Goal: Information Seeking & Learning: Compare options

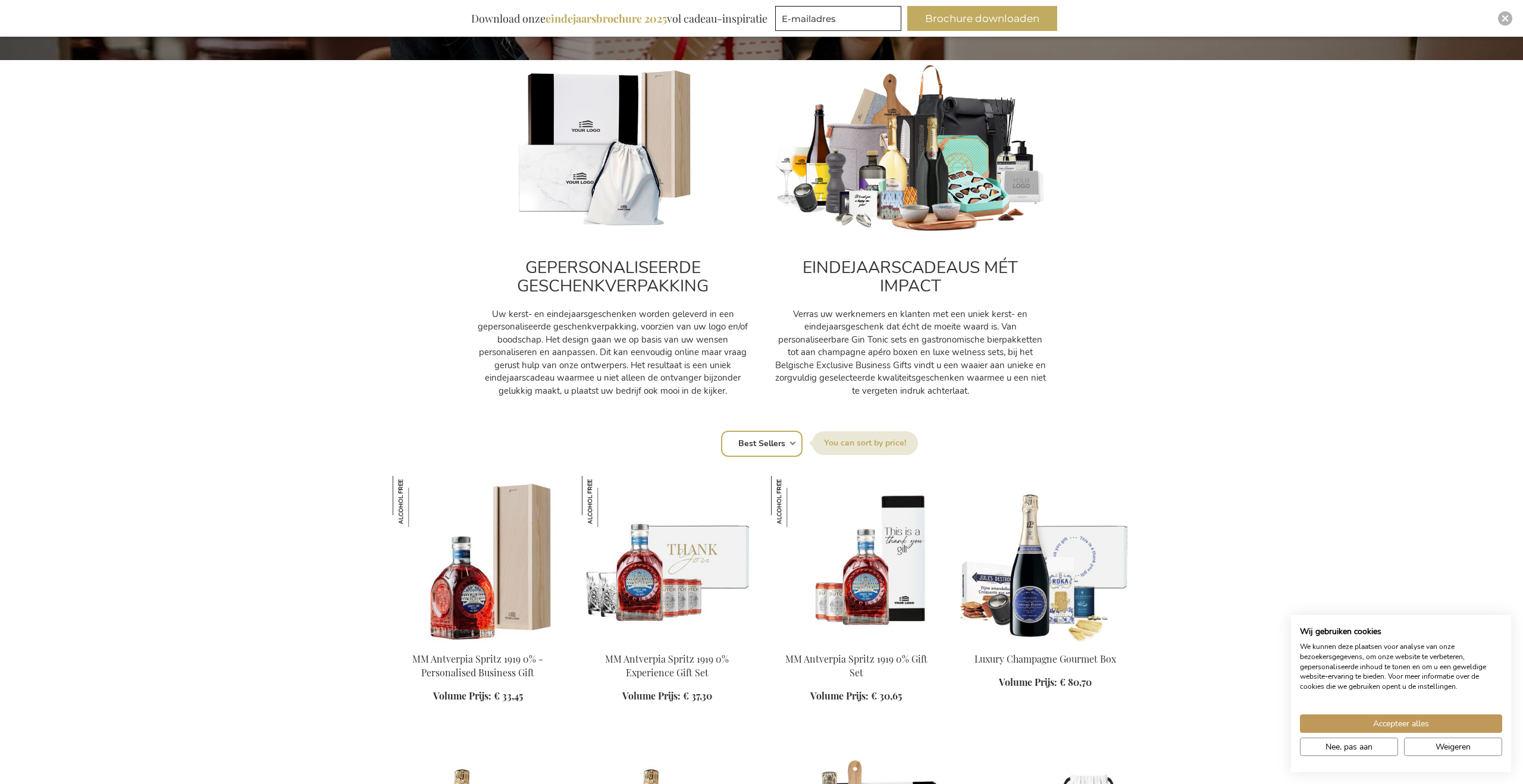
scroll to position [398, 0]
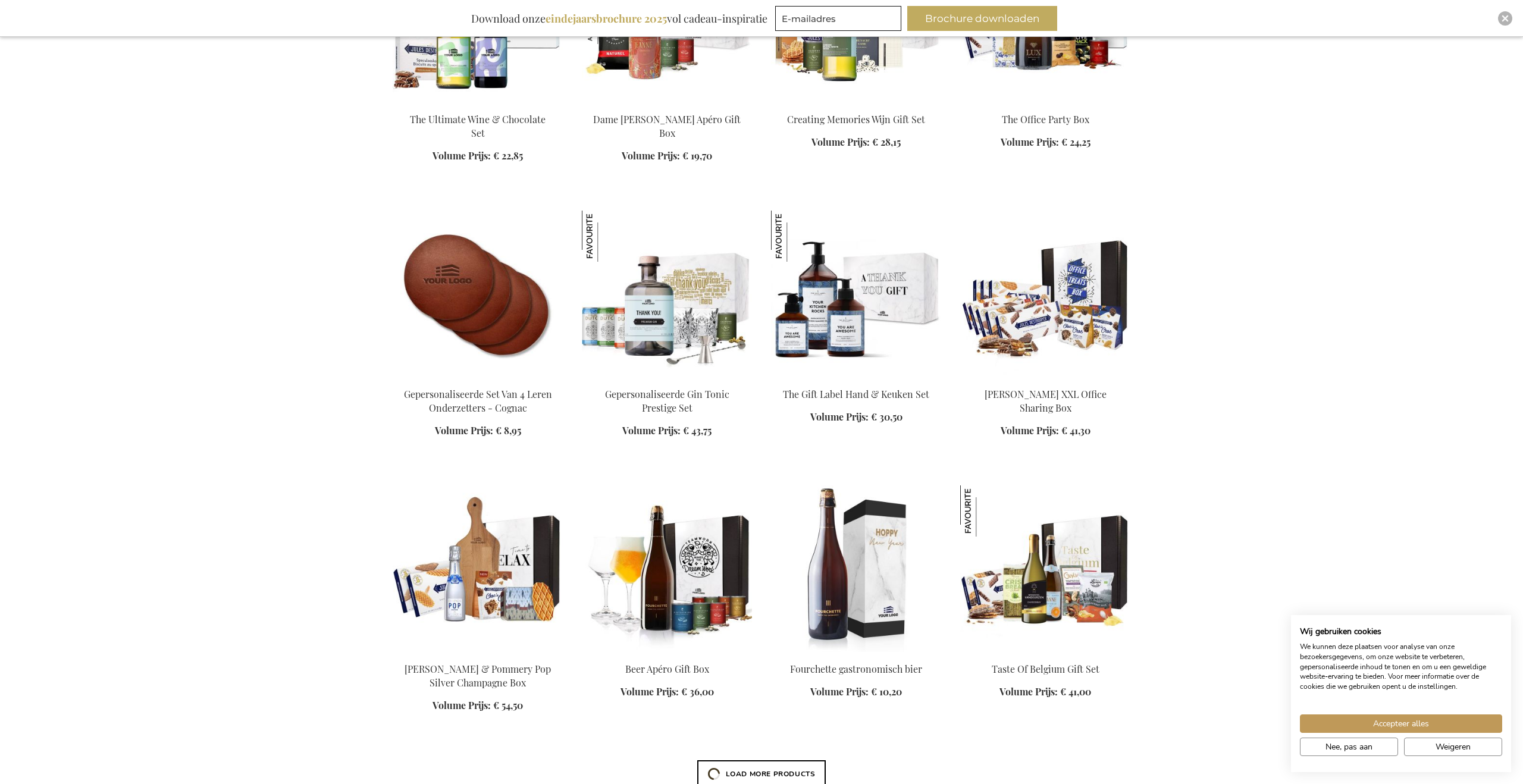
scroll to position [1749, 0]
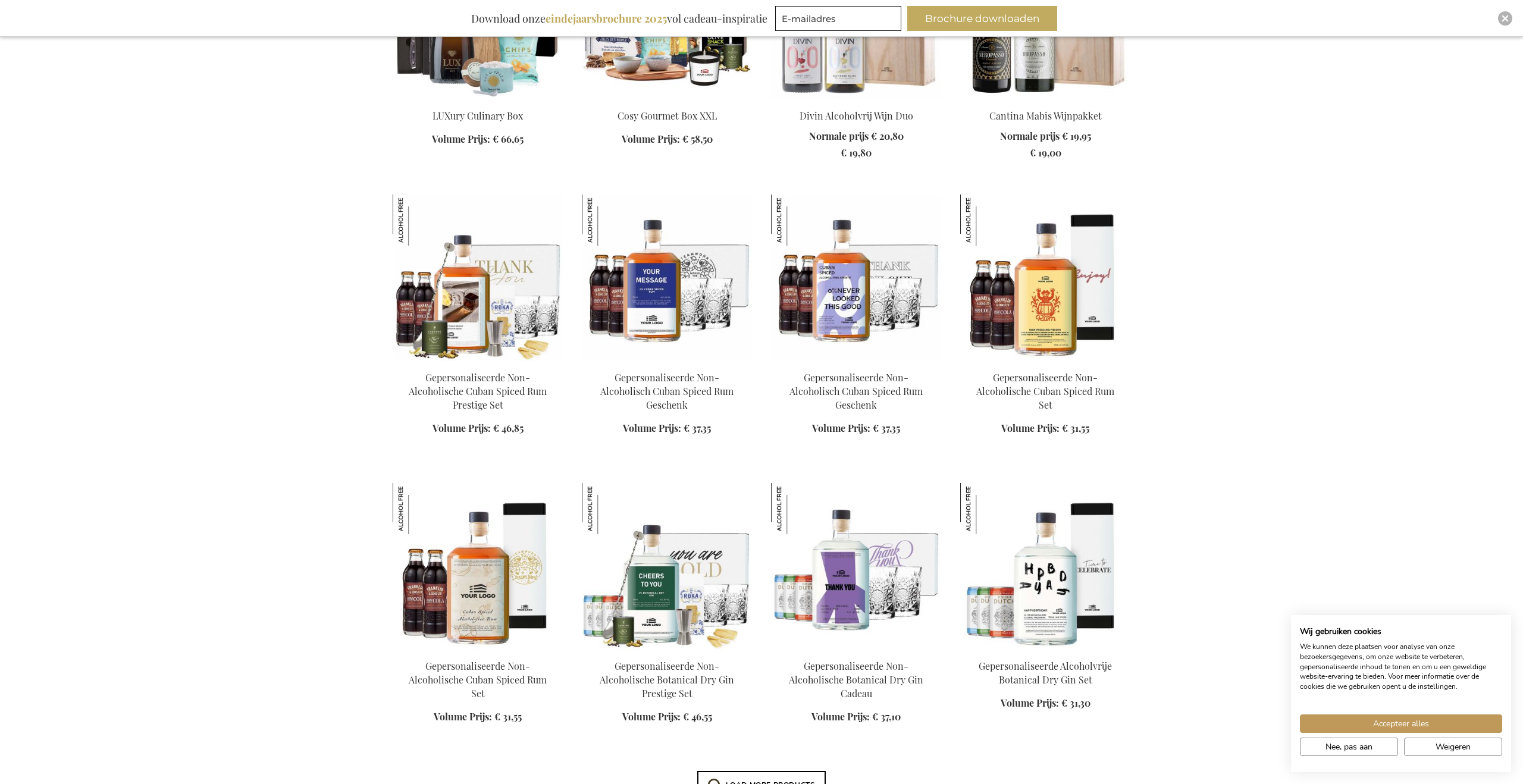
scroll to position [4198, 0]
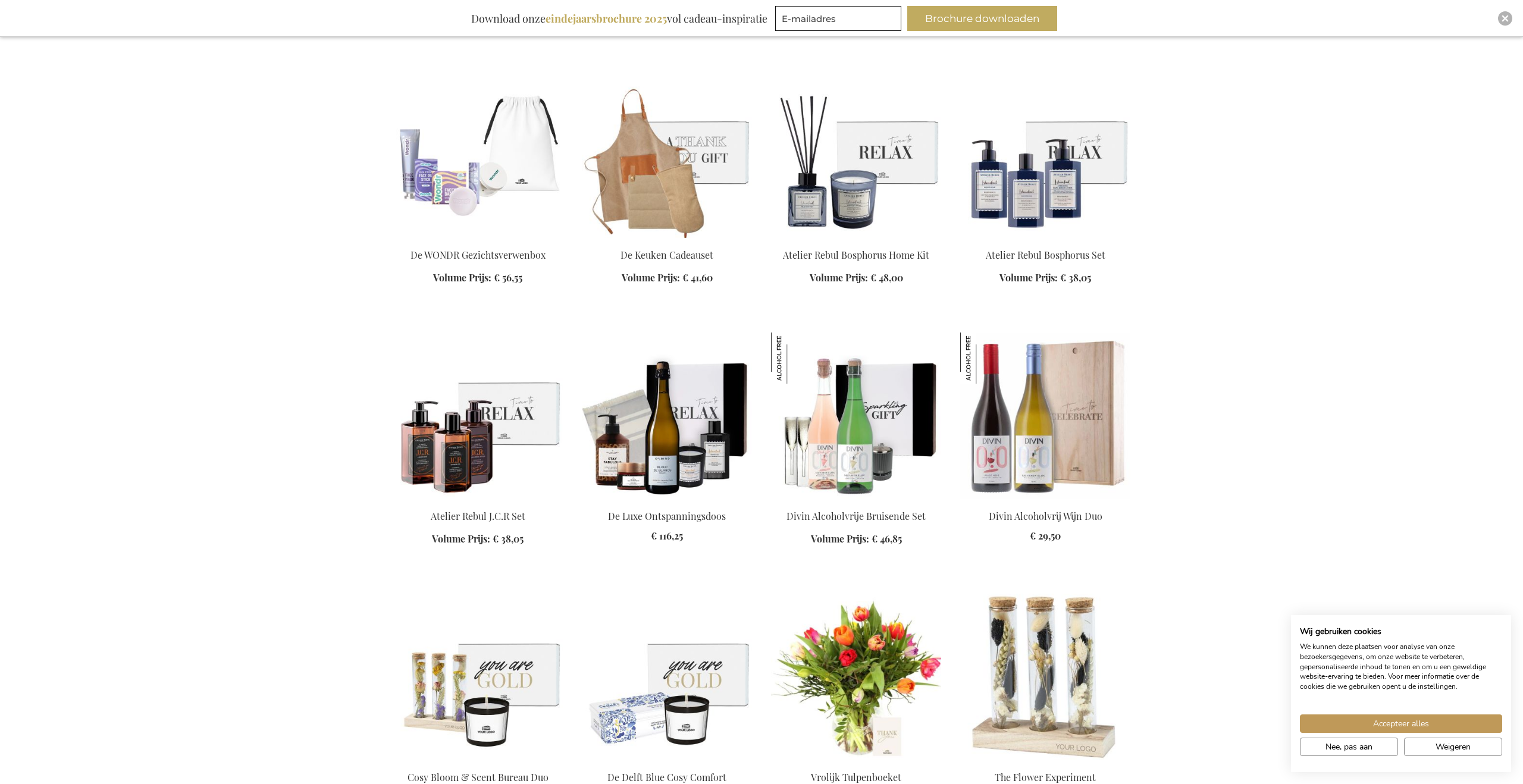
scroll to position [6520, 0]
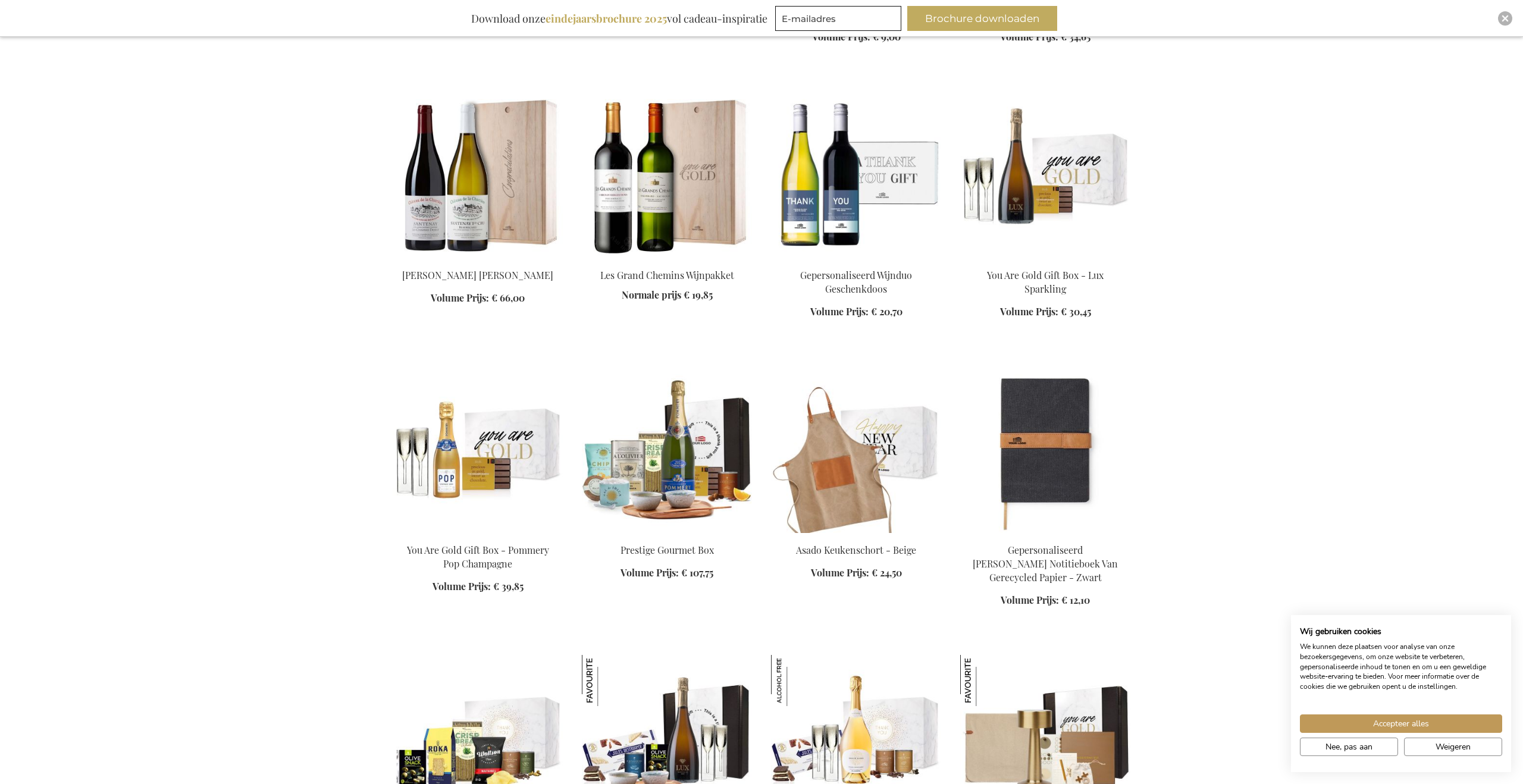
scroll to position [8469, 0]
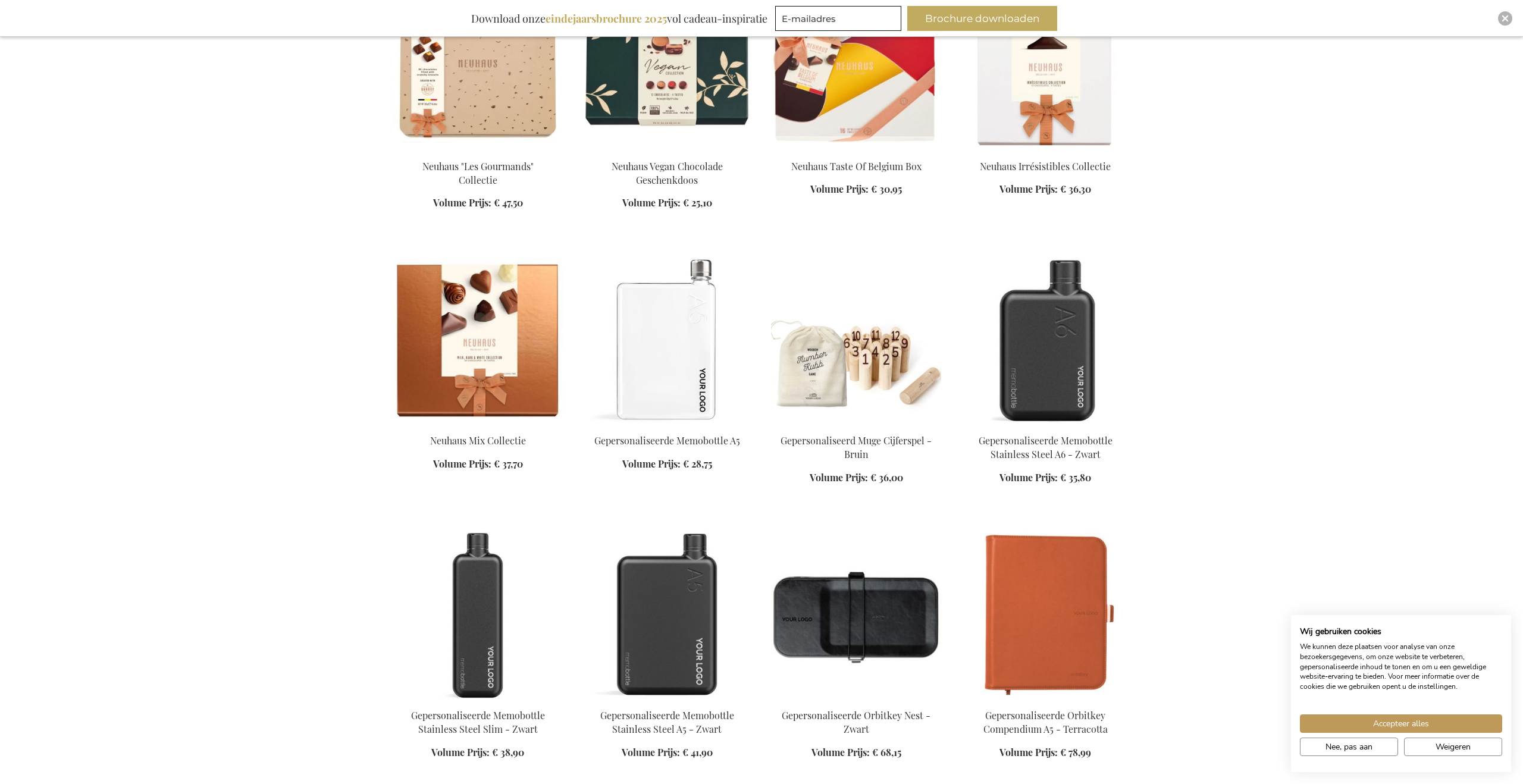
scroll to position [10451, 0]
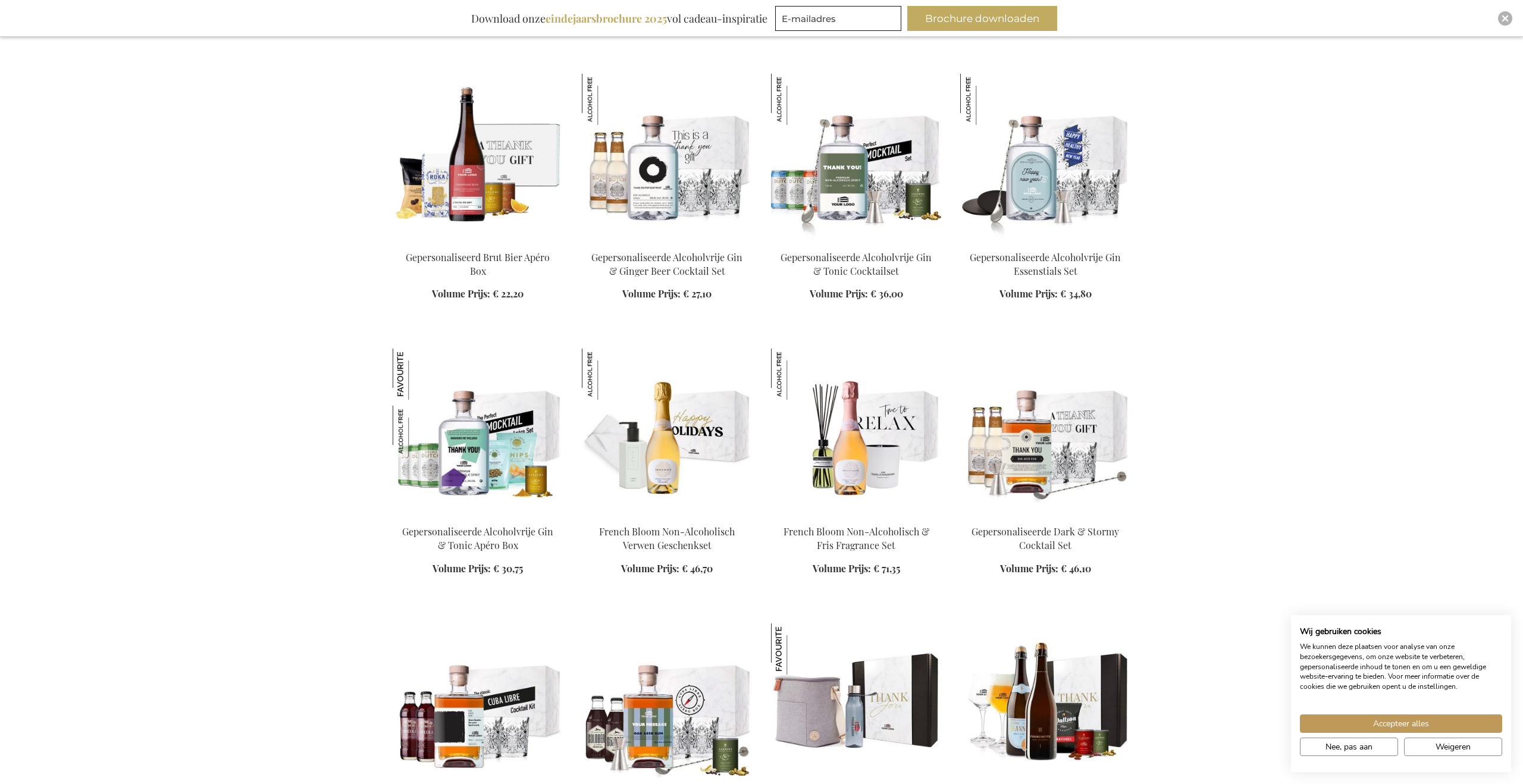
scroll to position [13753, 0]
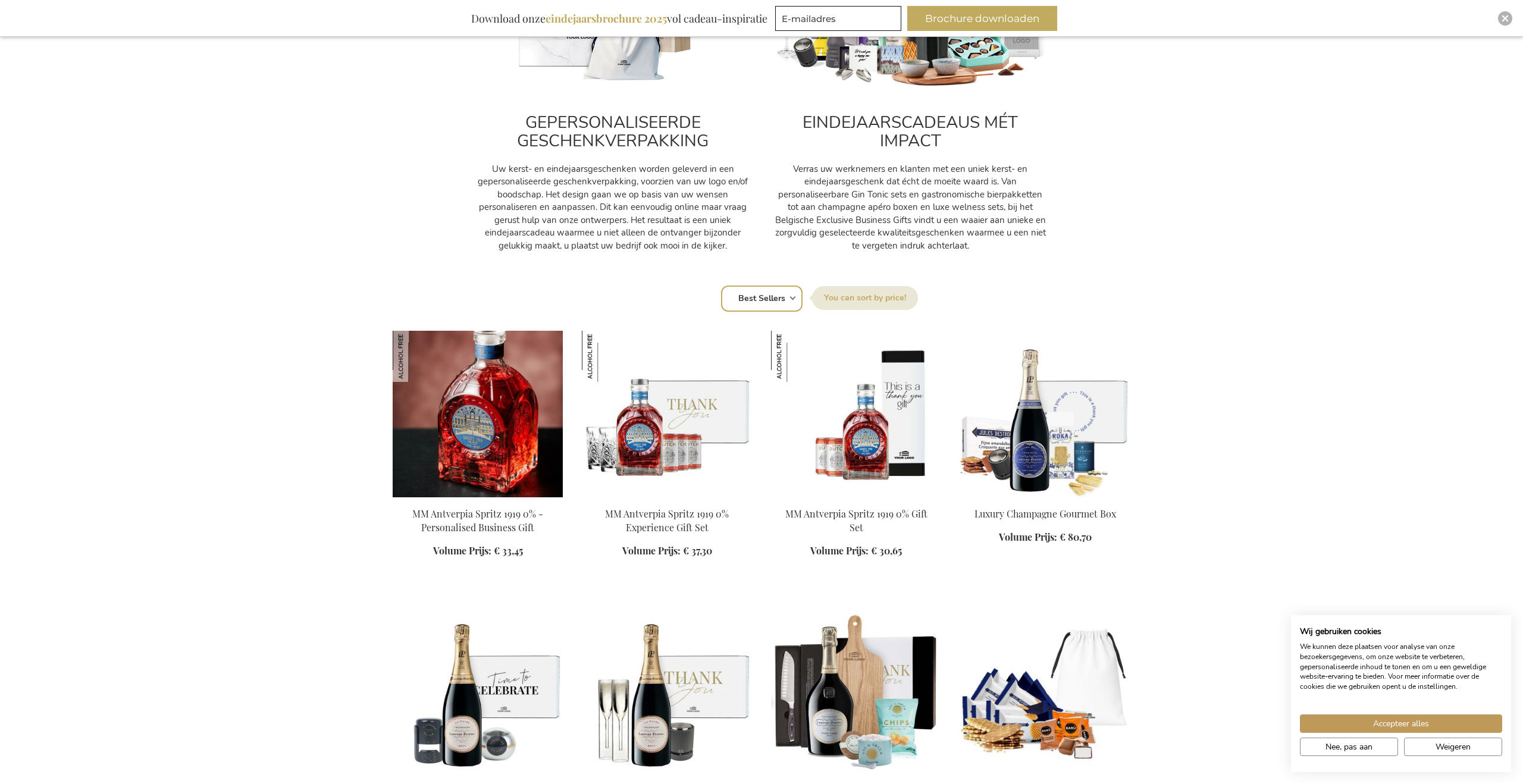
scroll to position [546, 0]
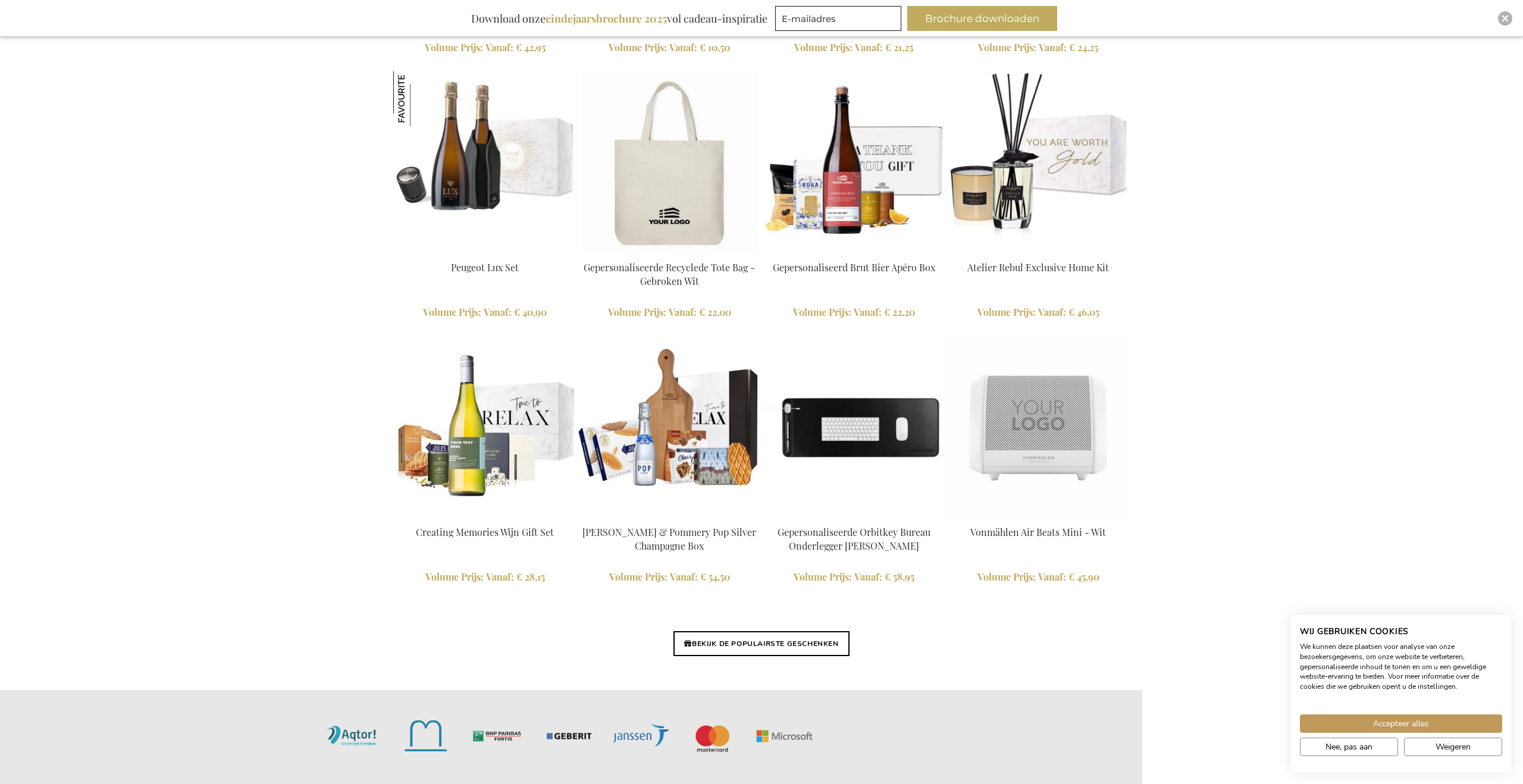
scroll to position [2488, 0]
click at [782, 639] on link "BEKIJK DE POPULAIRSTE GESCHENKEN" at bounding box center [761, 643] width 175 height 25
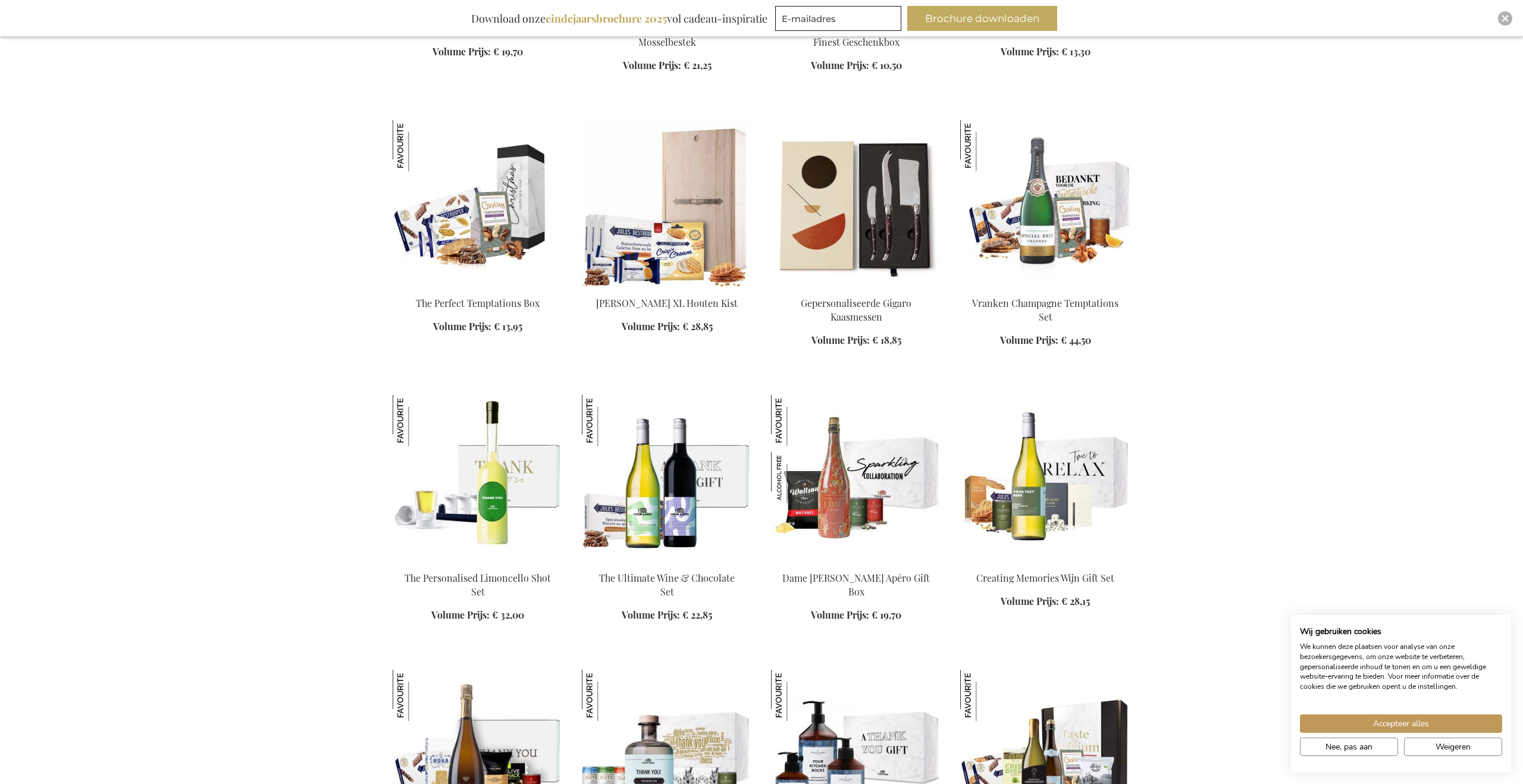
scroll to position [672, 0]
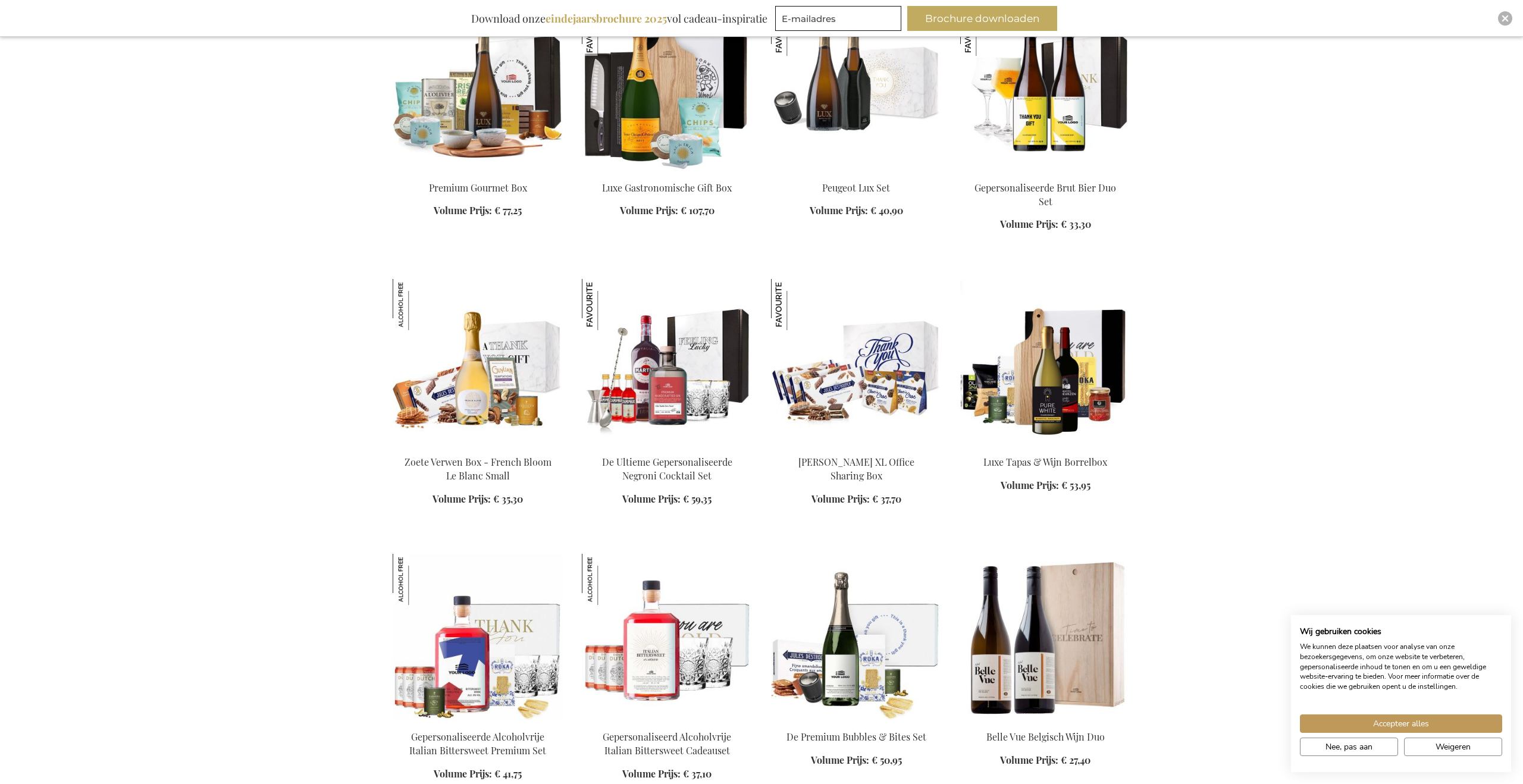
scroll to position [1872, 0]
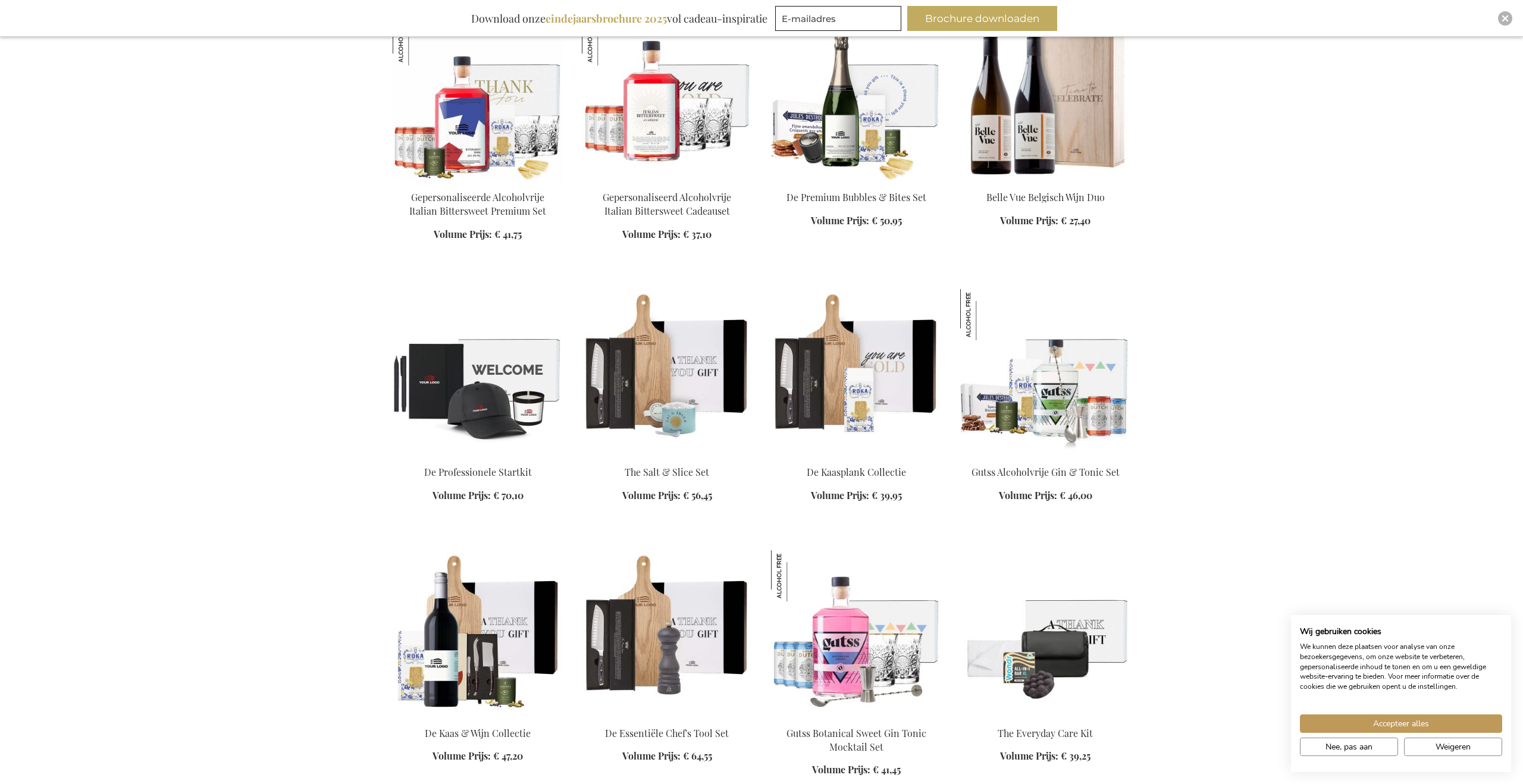
scroll to position [2411, 0]
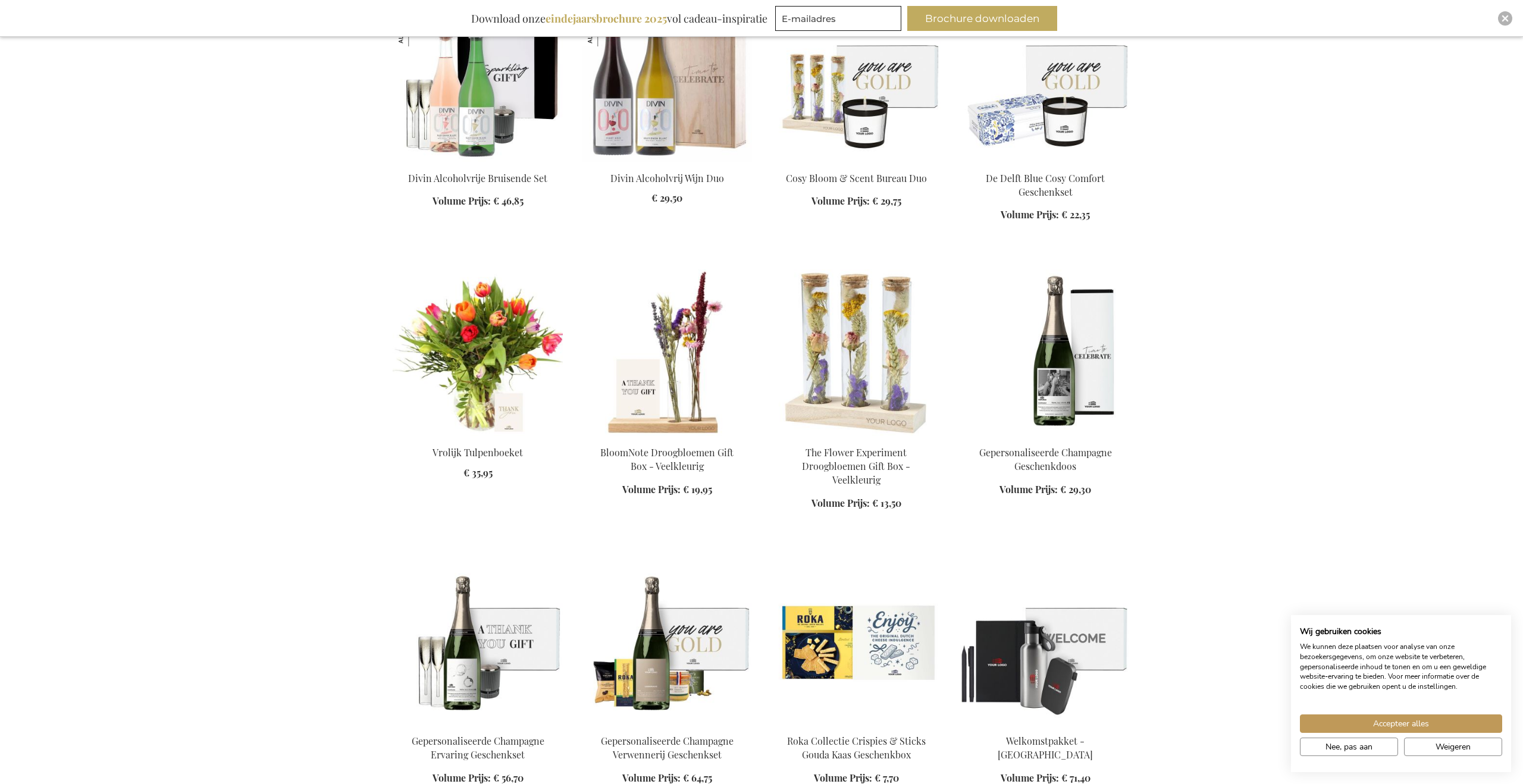
scroll to position [3503, 0]
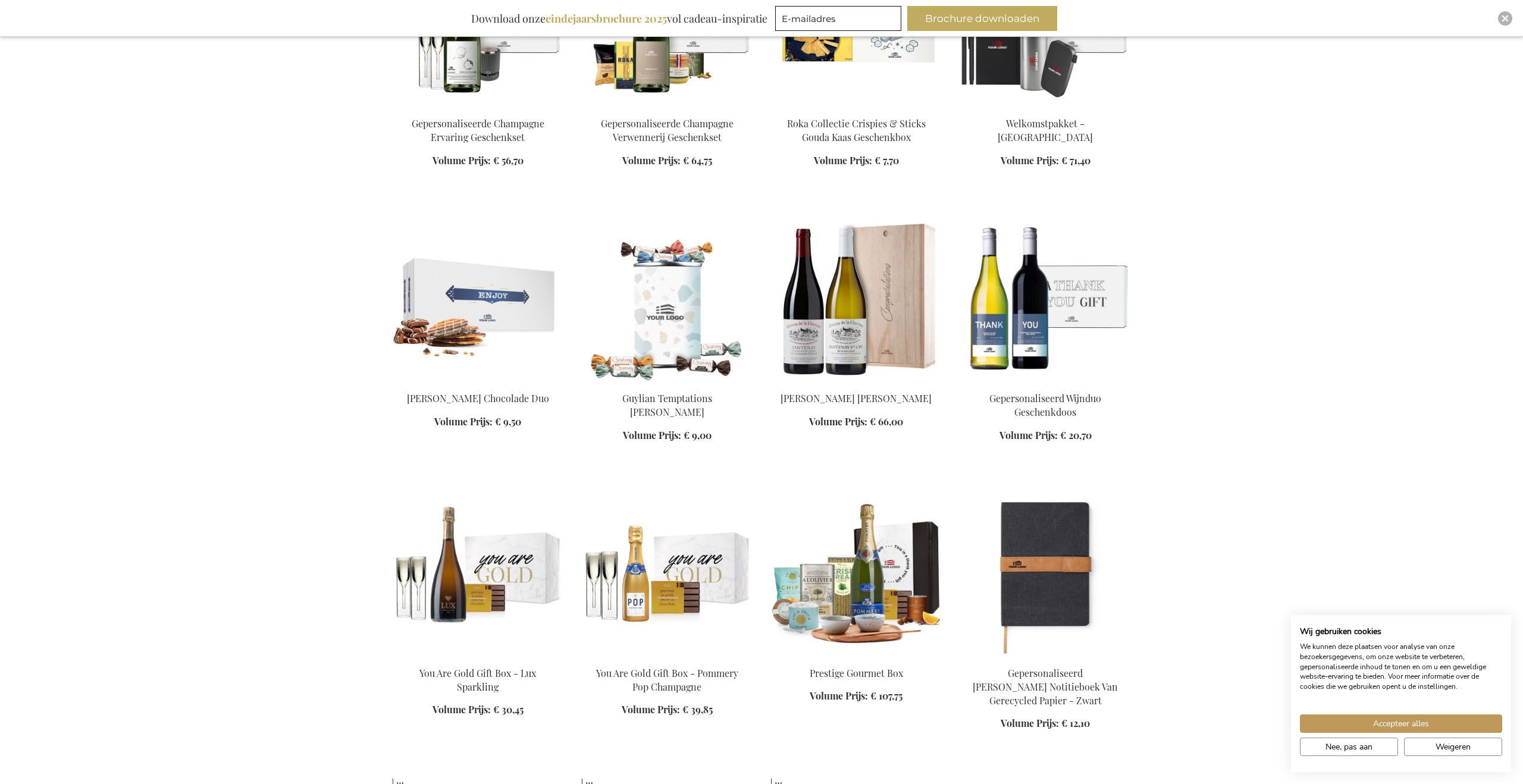
scroll to position [4119, 0]
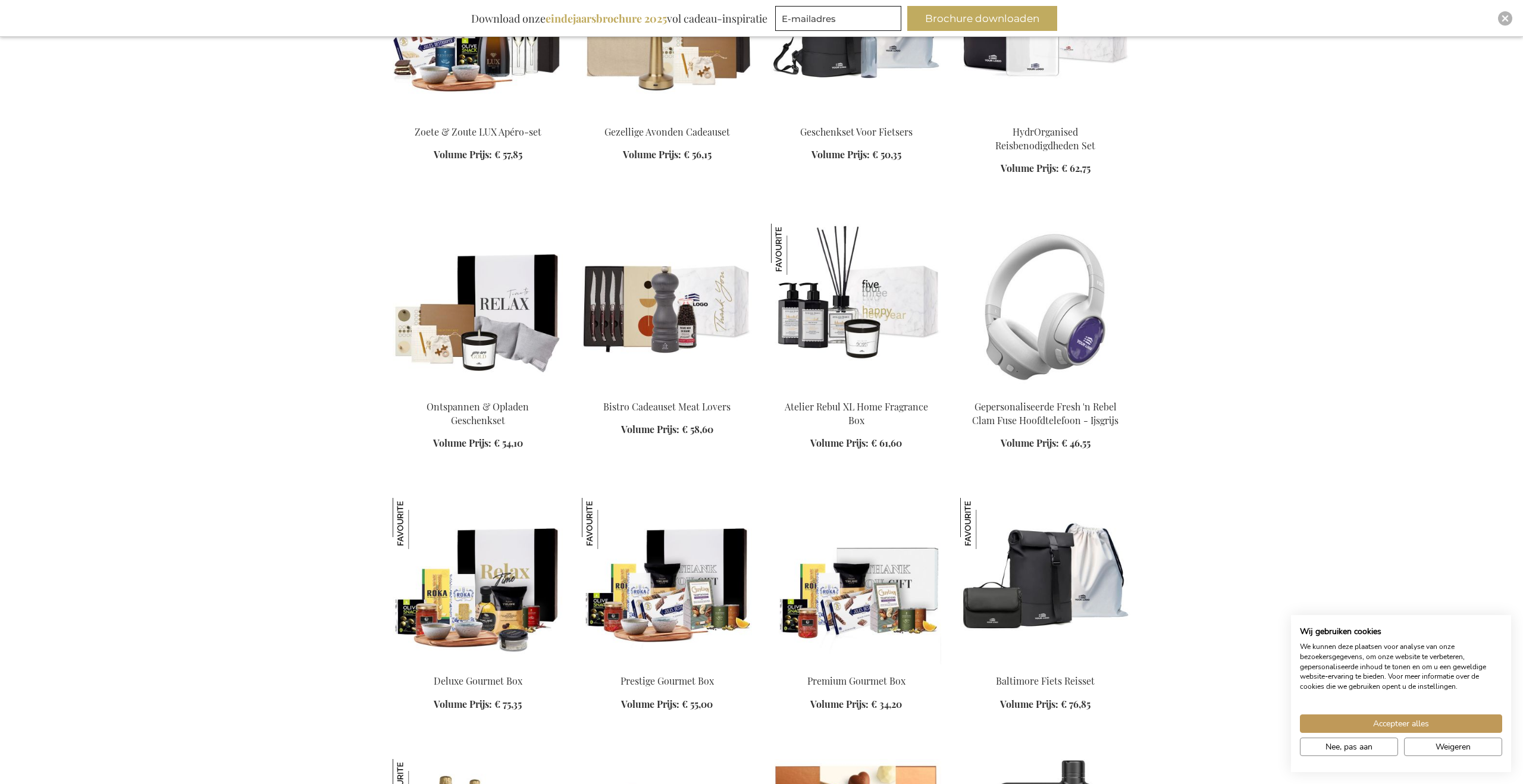
scroll to position [4950, 0]
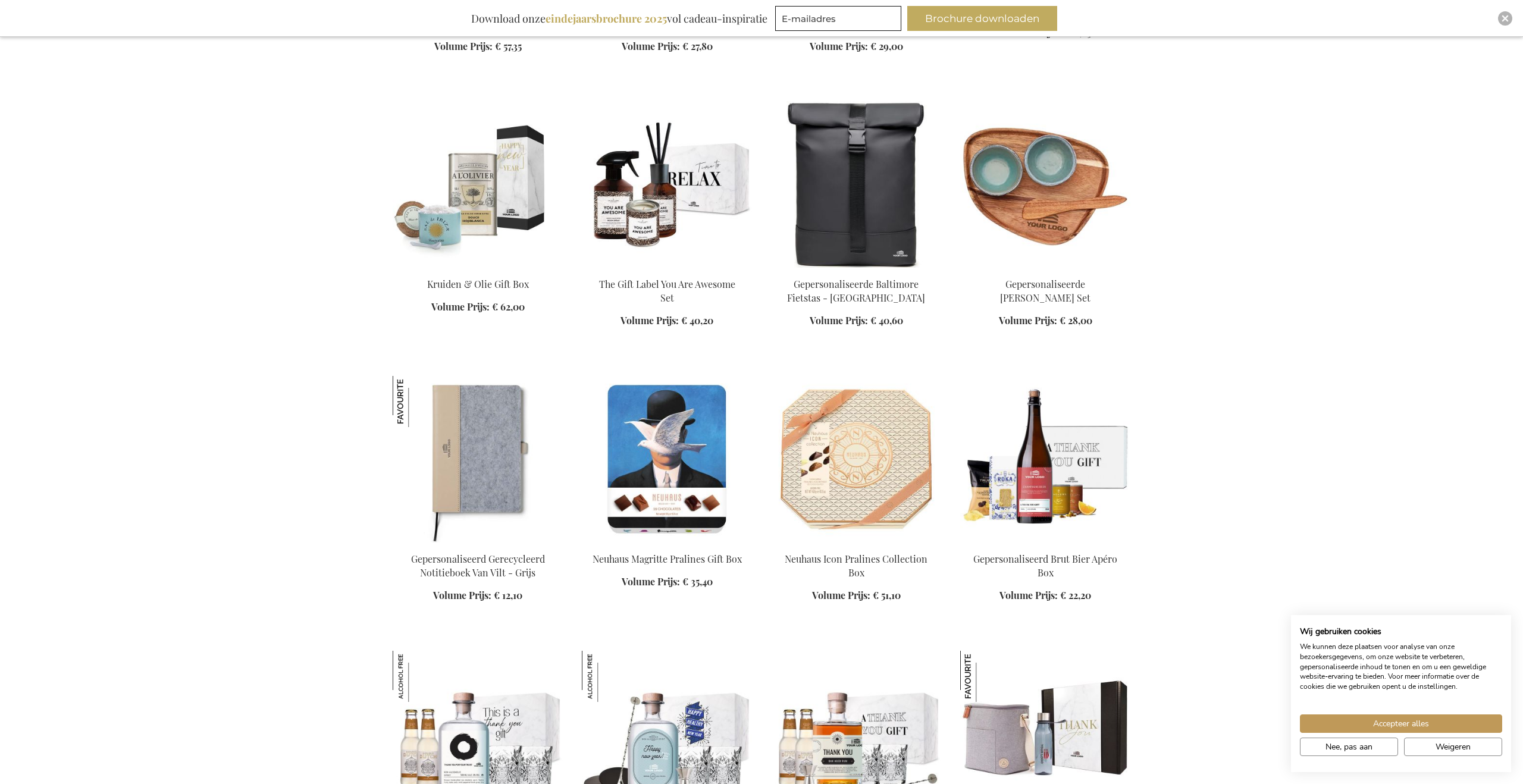
scroll to position [6159, 0]
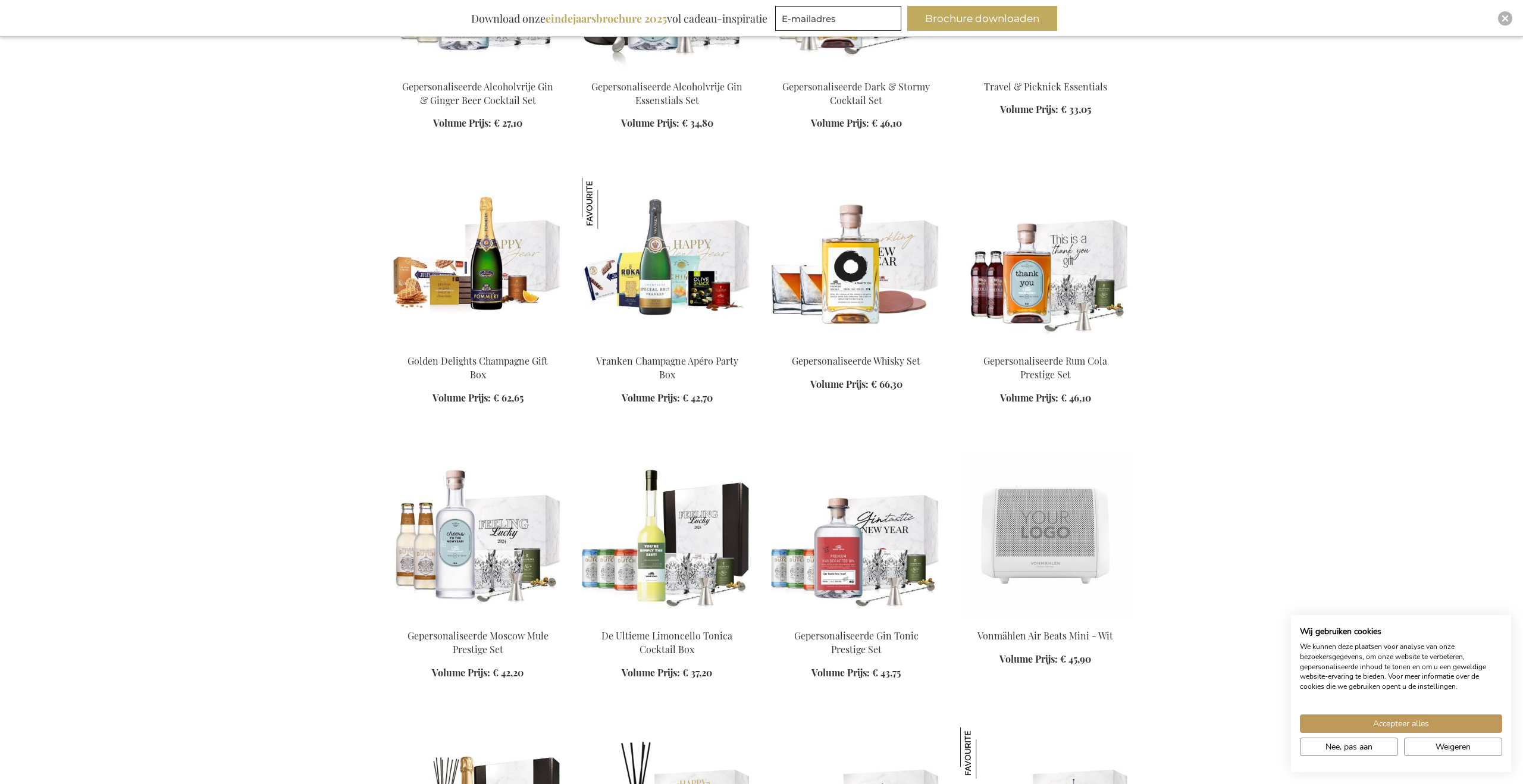
scroll to position [6905, 0]
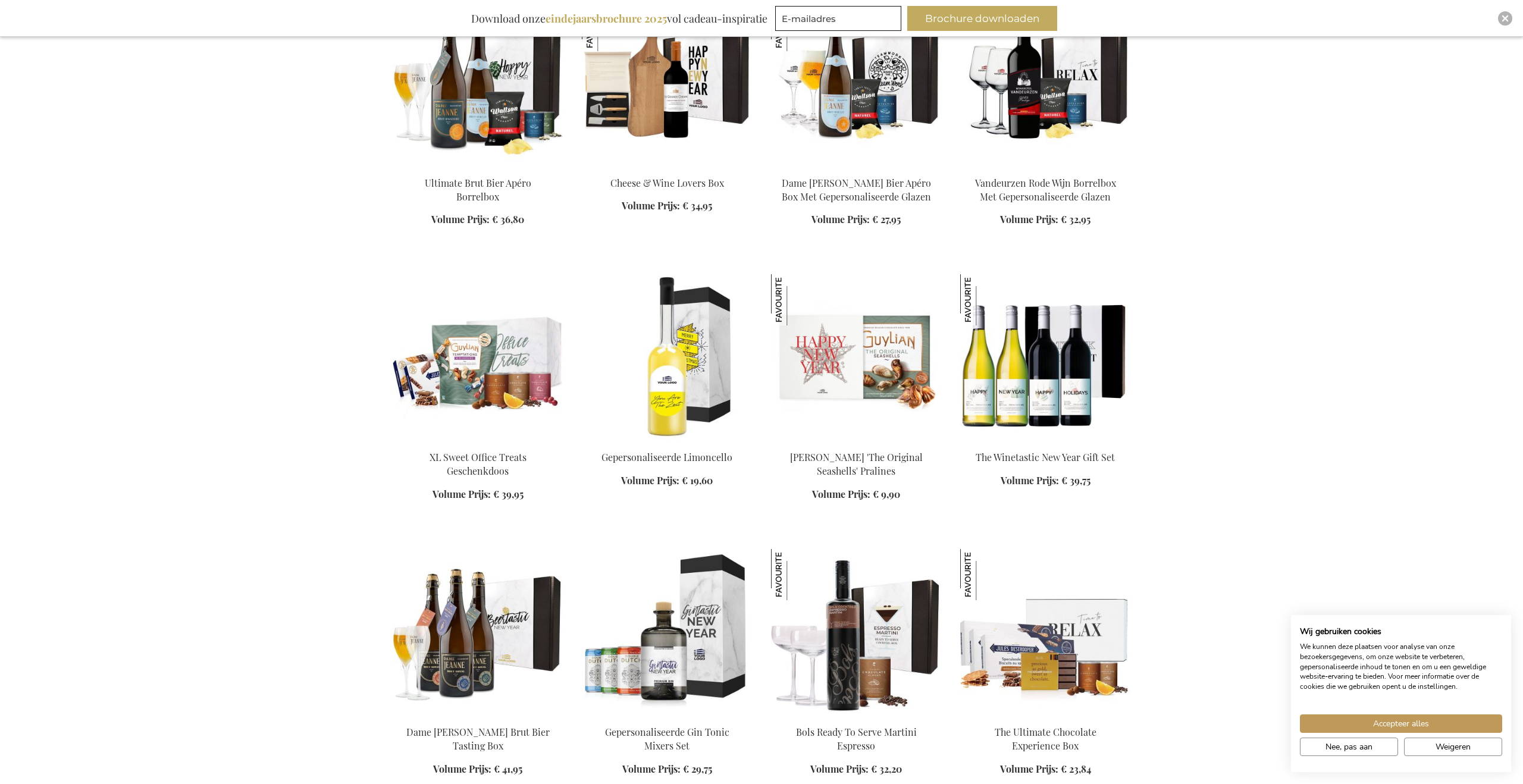
scroll to position [8455, 0]
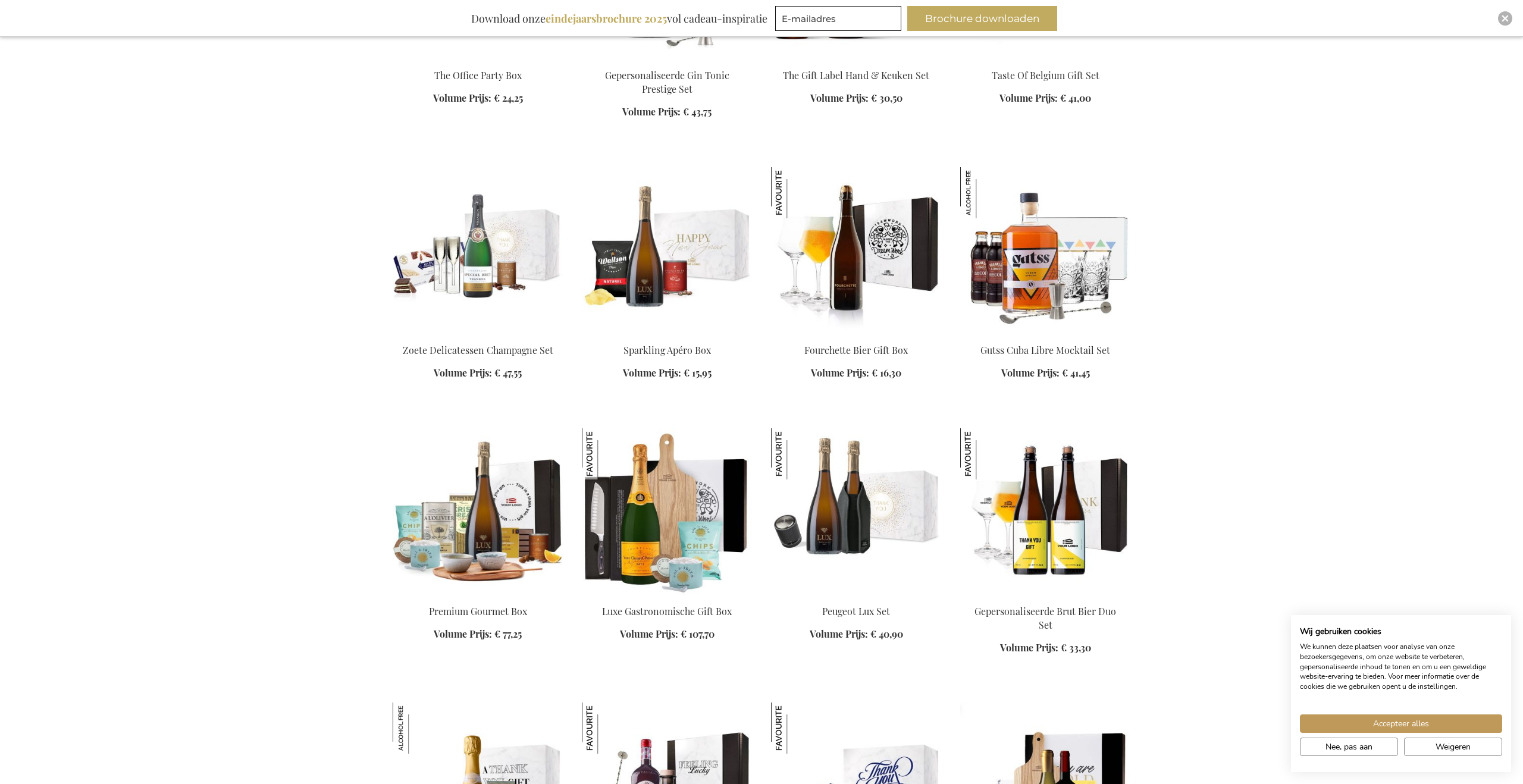
scroll to position [1451, 0]
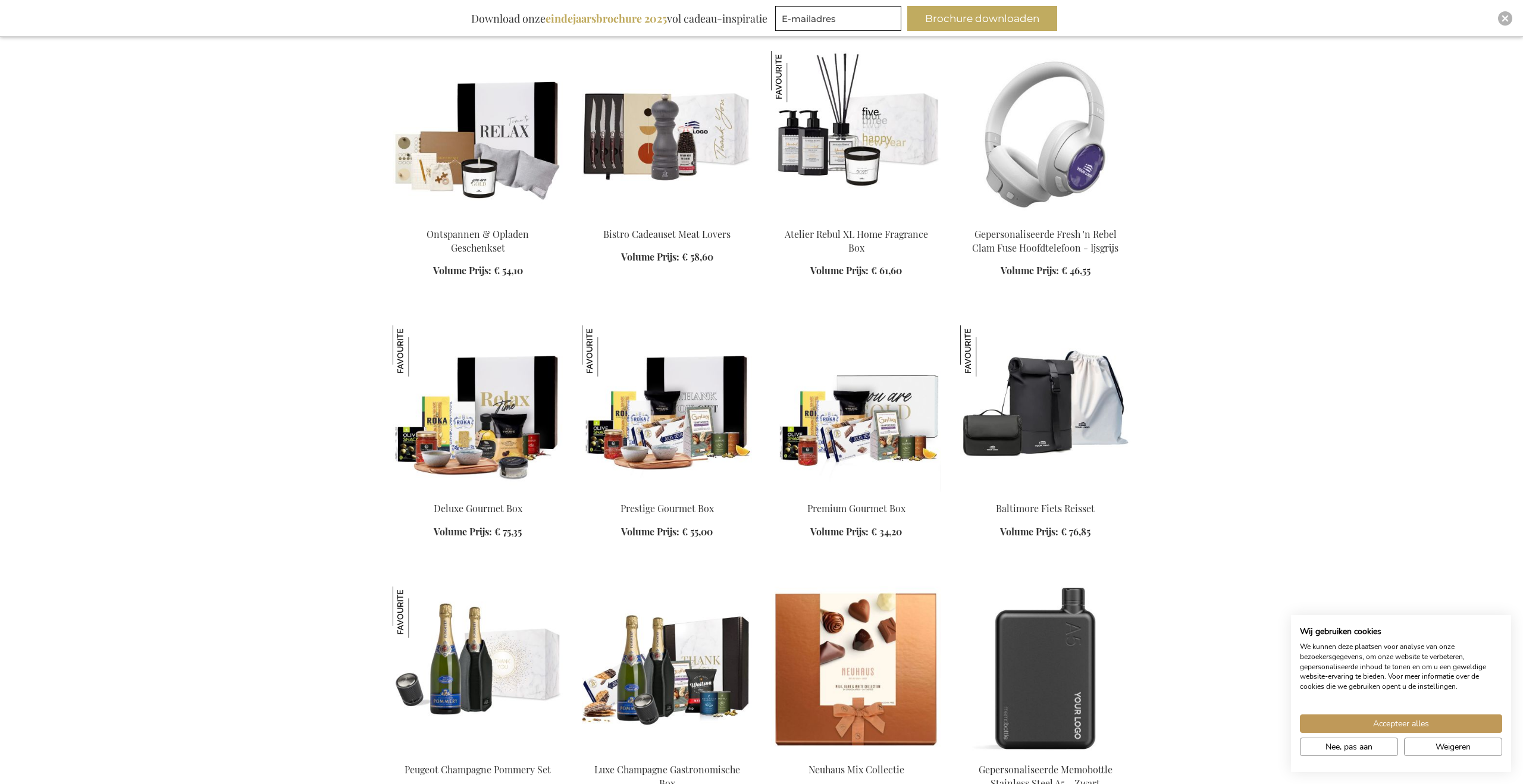
scroll to position [5121, 0]
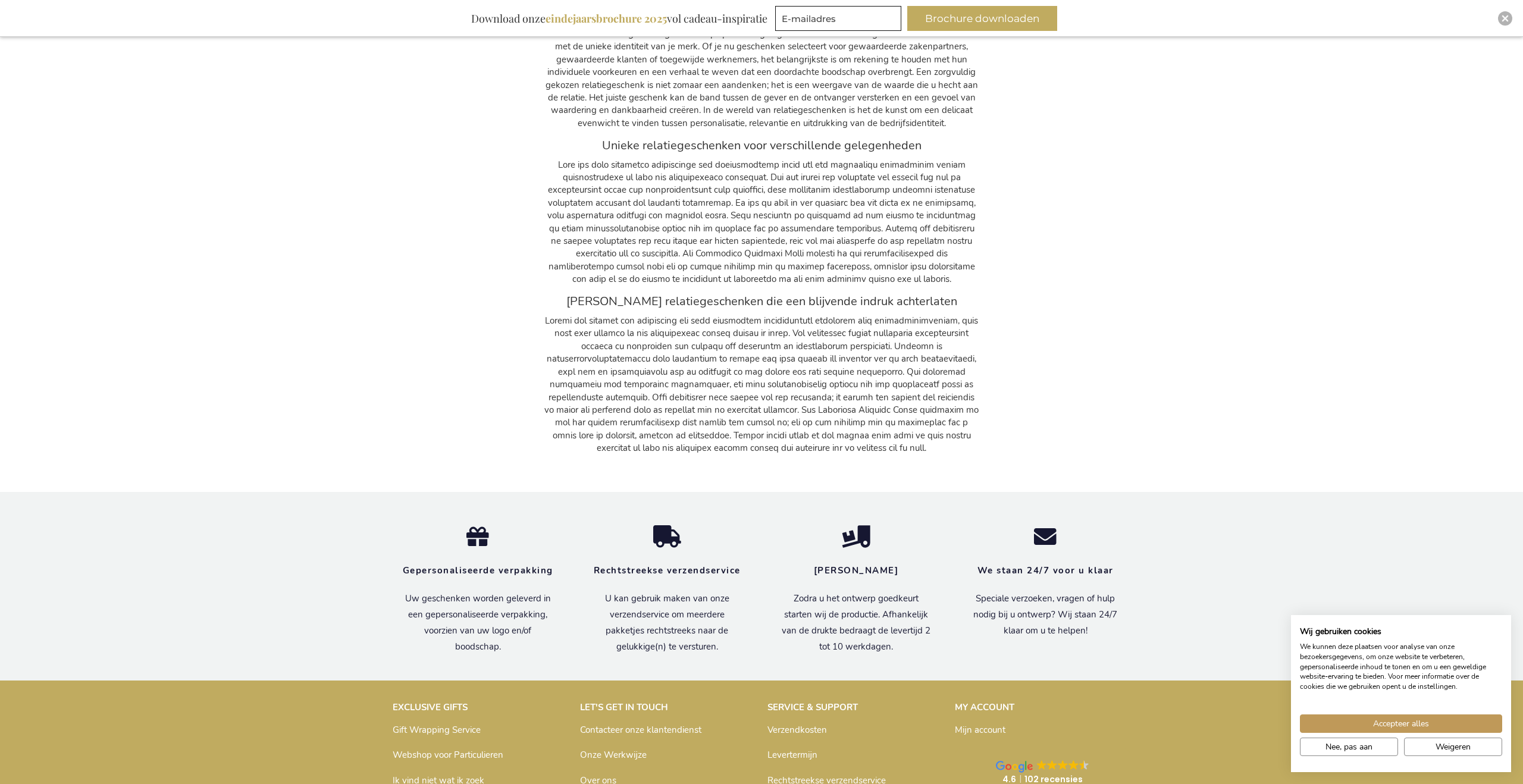
scroll to position [9964, 0]
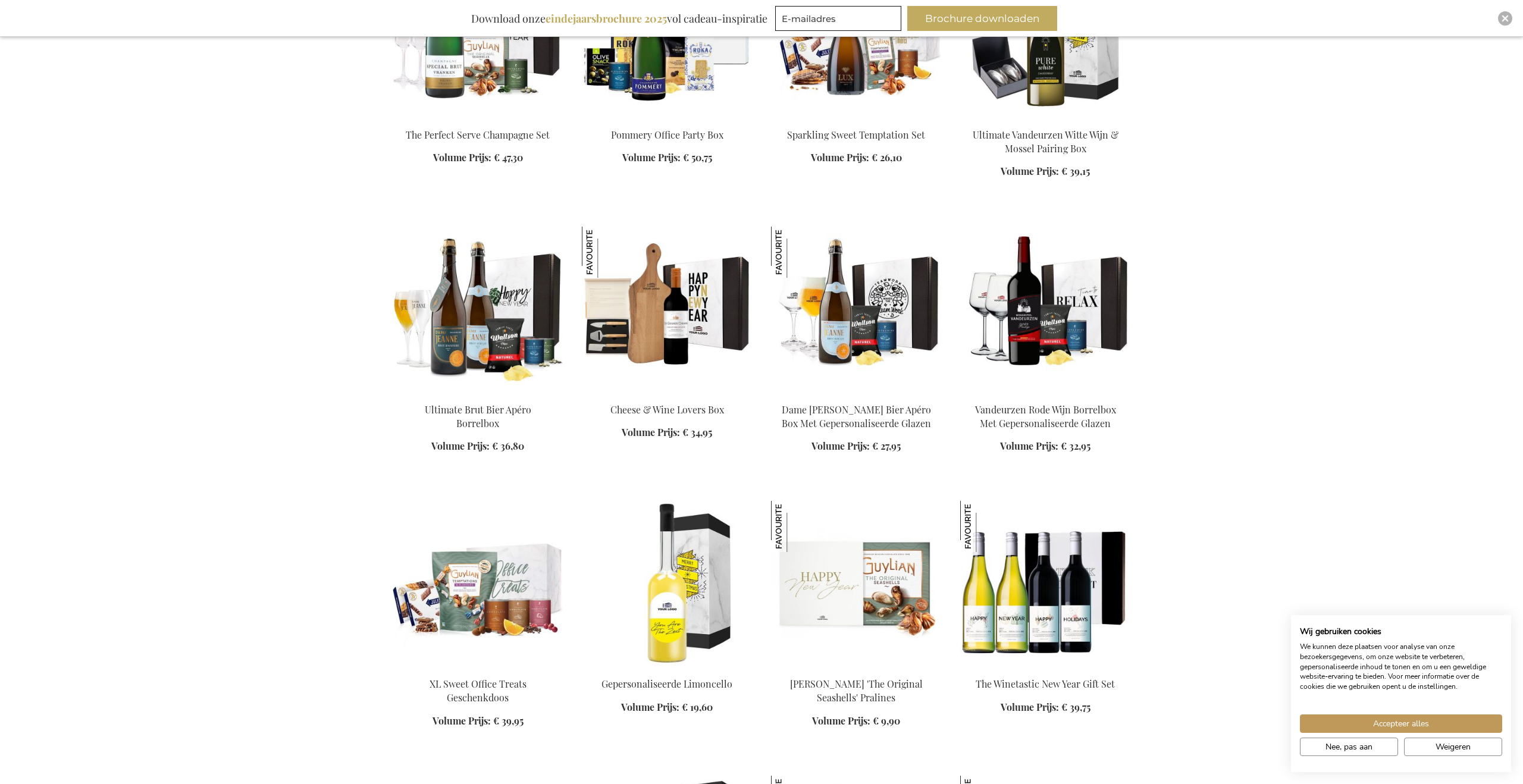
scroll to position [8226, 0]
